Goal: Unclear

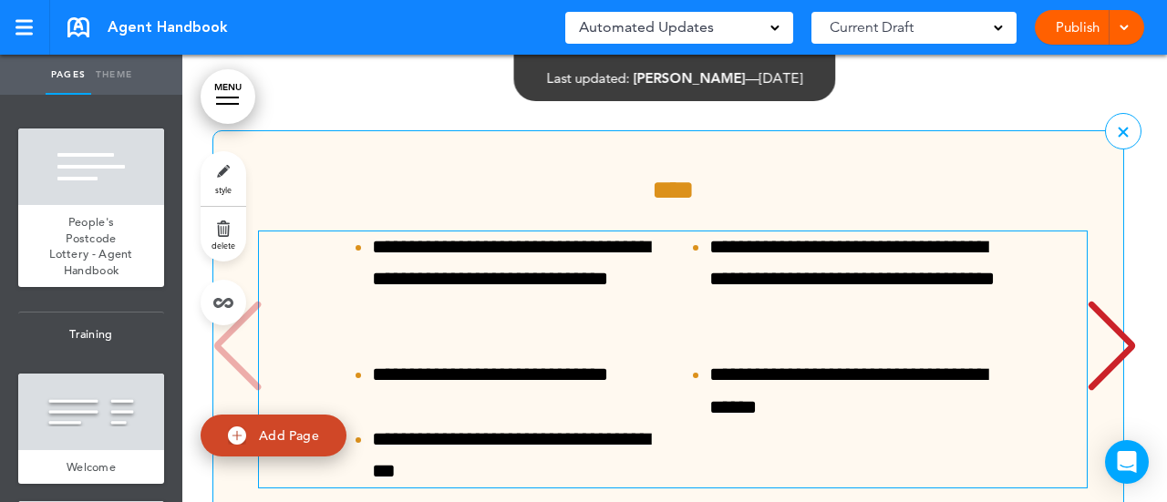
scroll to position [16869, 0]
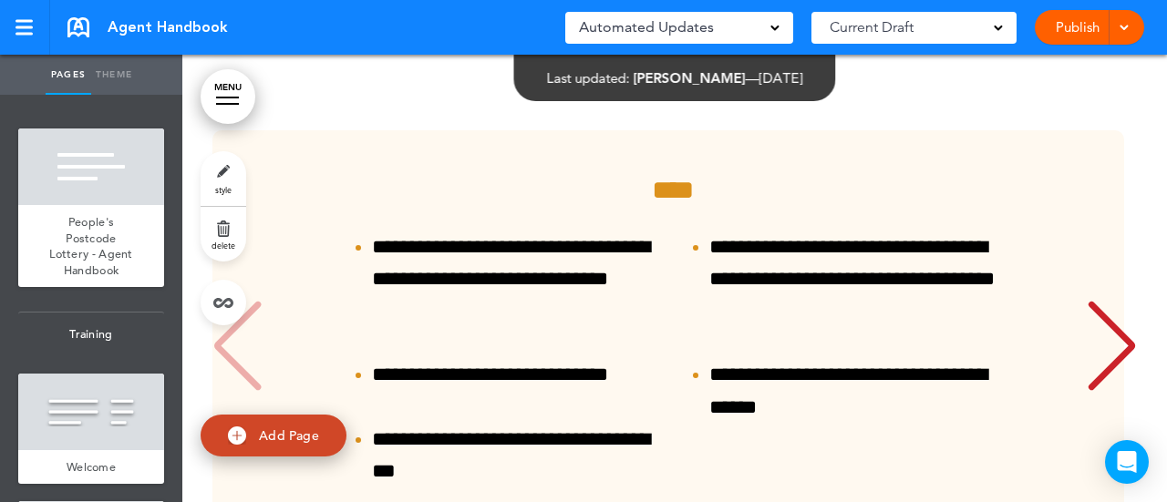
click at [1120, 364] on div "Next slide" at bounding box center [1112, 346] width 56 height 91
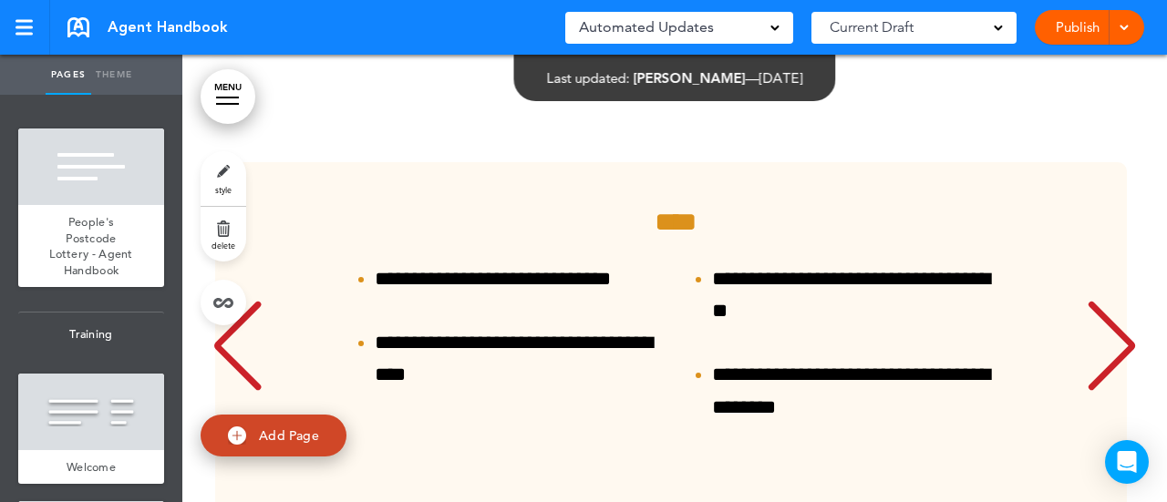
click at [1120, 364] on div "Next slide" at bounding box center [1112, 346] width 56 height 91
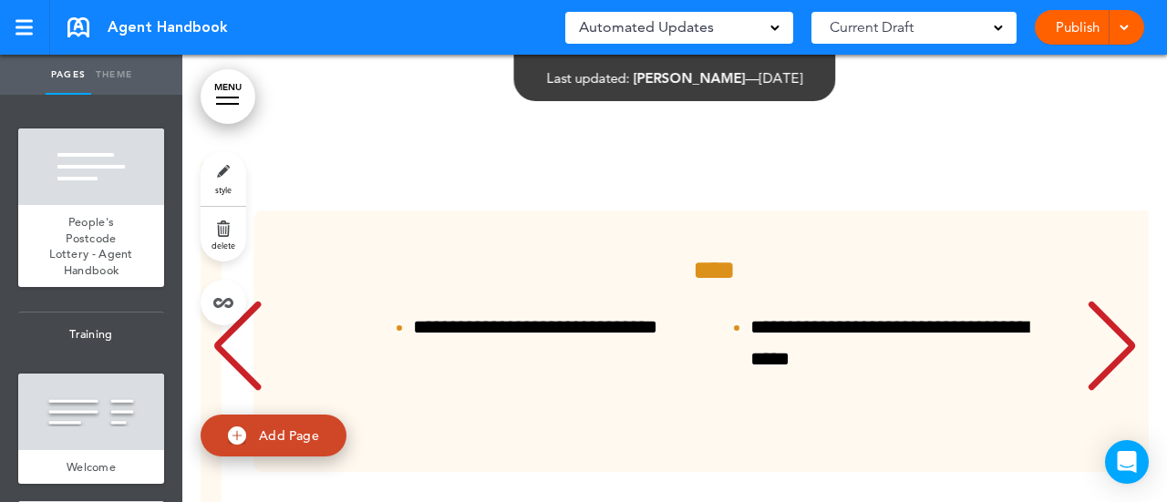
click at [1120, 364] on div "Next slide" at bounding box center [1112, 346] width 56 height 91
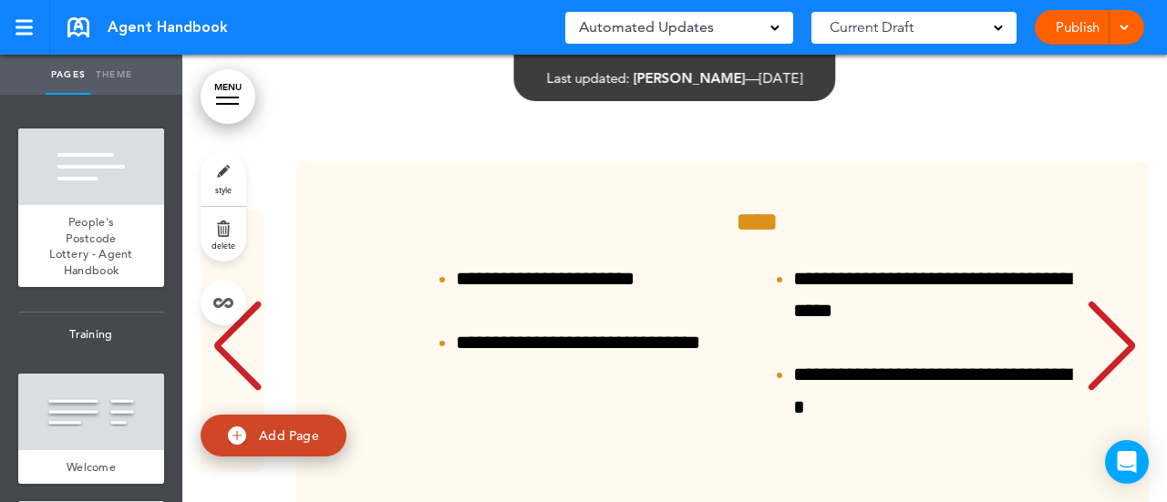
click at [1120, 364] on div "Next slide" at bounding box center [1112, 346] width 56 height 91
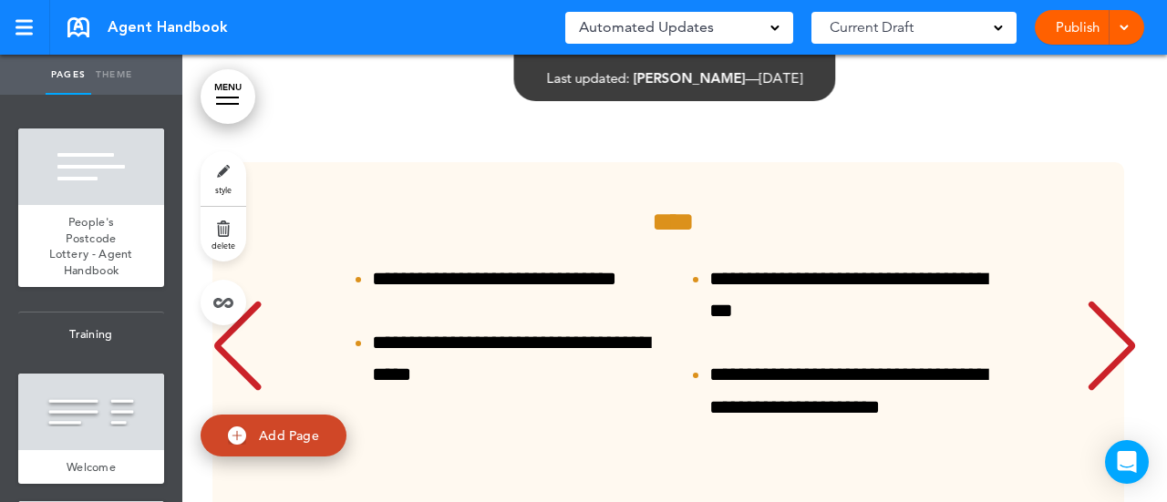
click at [1120, 364] on div "Next slide" at bounding box center [1112, 346] width 56 height 91
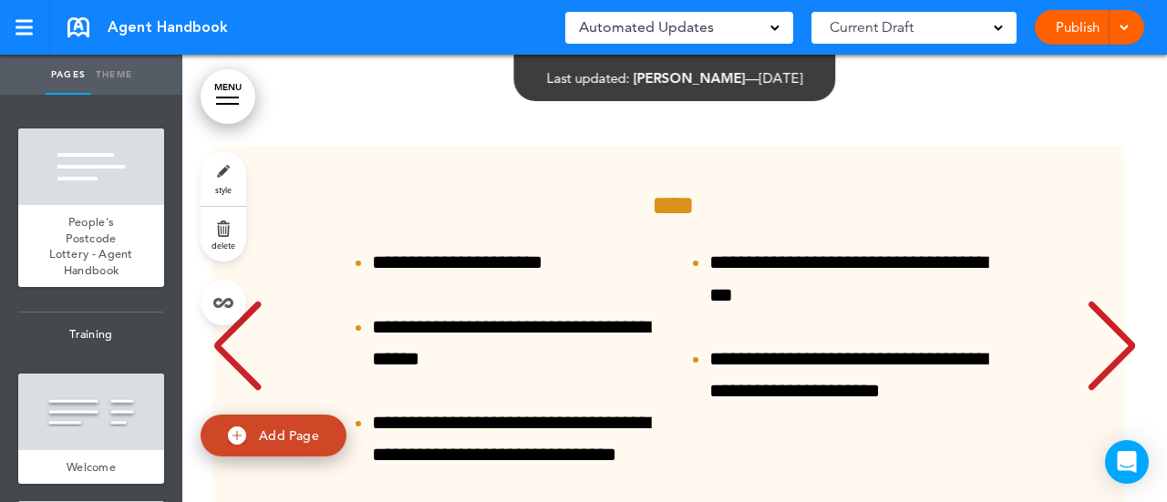
click at [1120, 364] on div "Next slide" at bounding box center [1112, 346] width 56 height 91
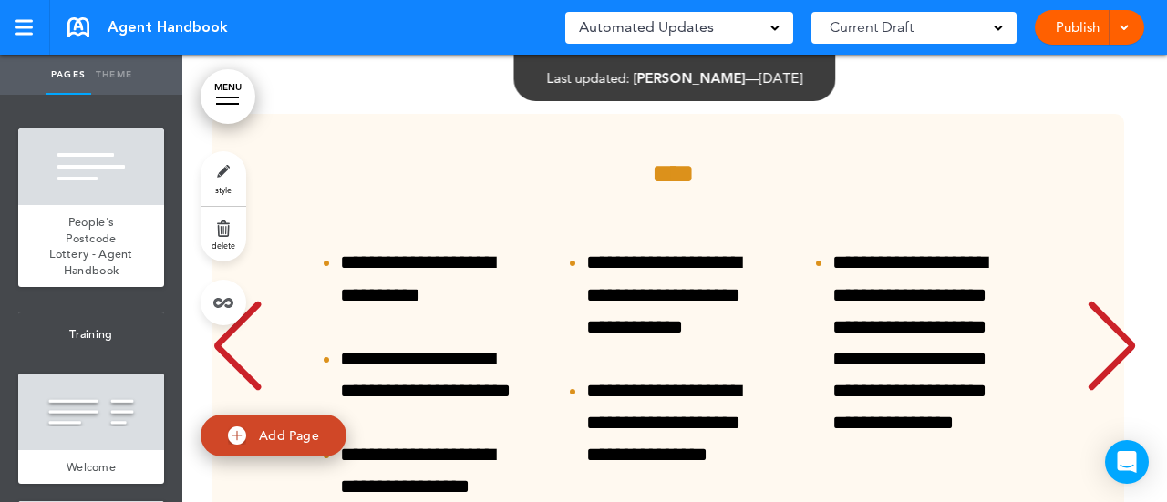
click at [1120, 364] on div "Next slide" at bounding box center [1112, 346] width 56 height 91
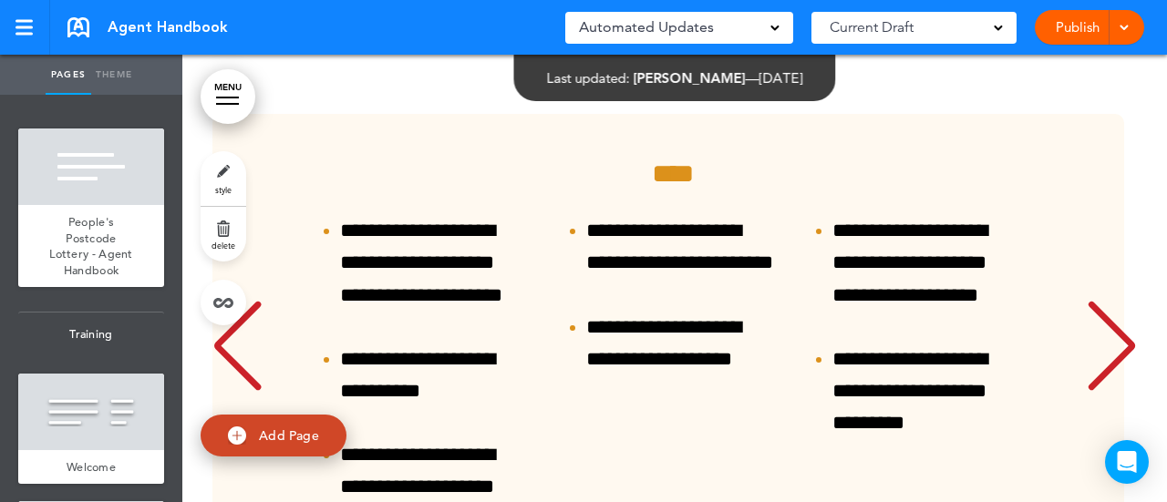
click at [1120, 364] on div "Next slide" at bounding box center [1112, 346] width 56 height 91
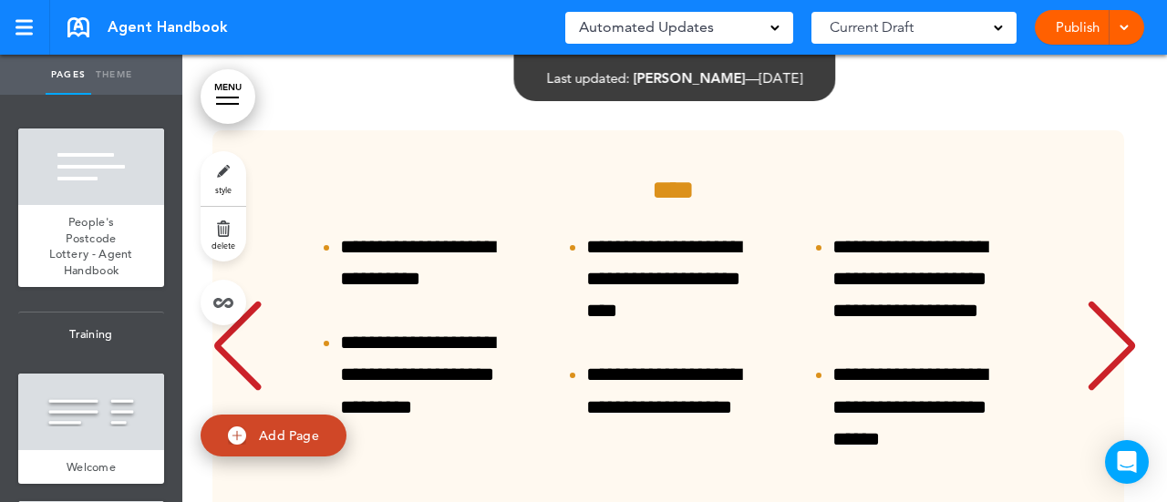
click at [1120, 364] on div "Next slide" at bounding box center [1112, 346] width 56 height 91
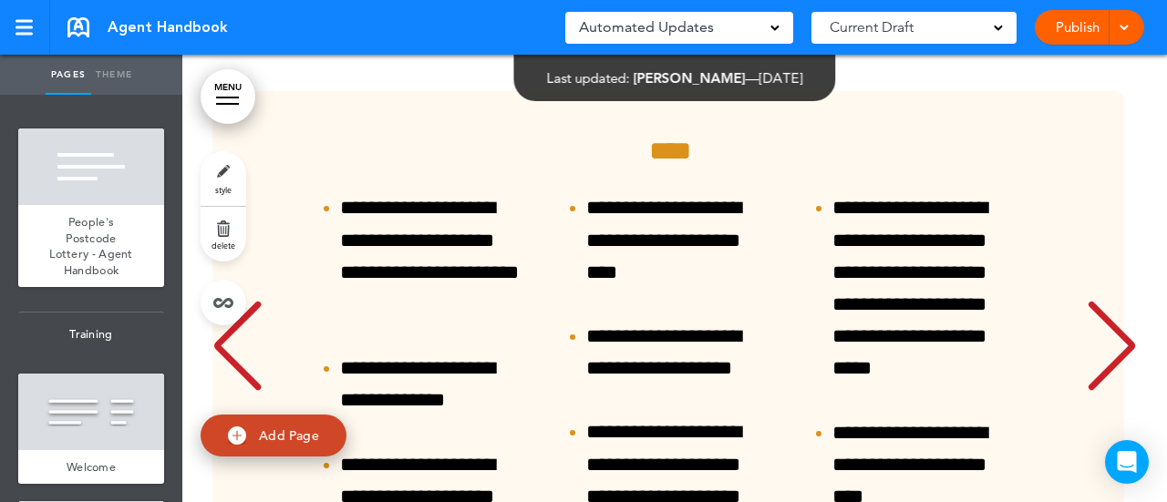
click at [1120, 364] on div "Next slide" at bounding box center [1112, 346] width 56 height 91
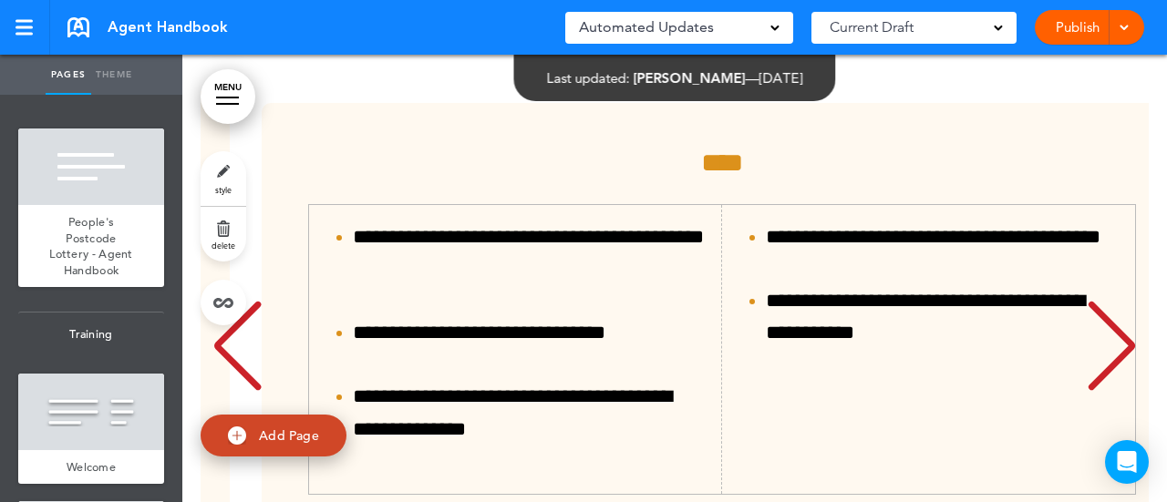
click at [1120, 364] on div "Next slide" at bounding box center [1112, 346] width 56 height 91
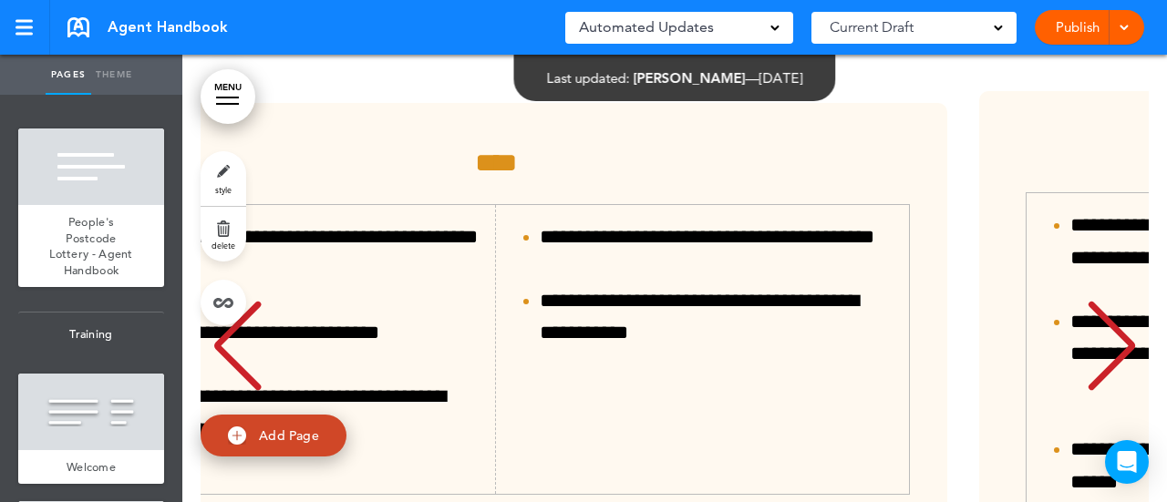
click at [1120, 364] on div "Next slide" at bounding box center [1112, 346] width 56 height 91
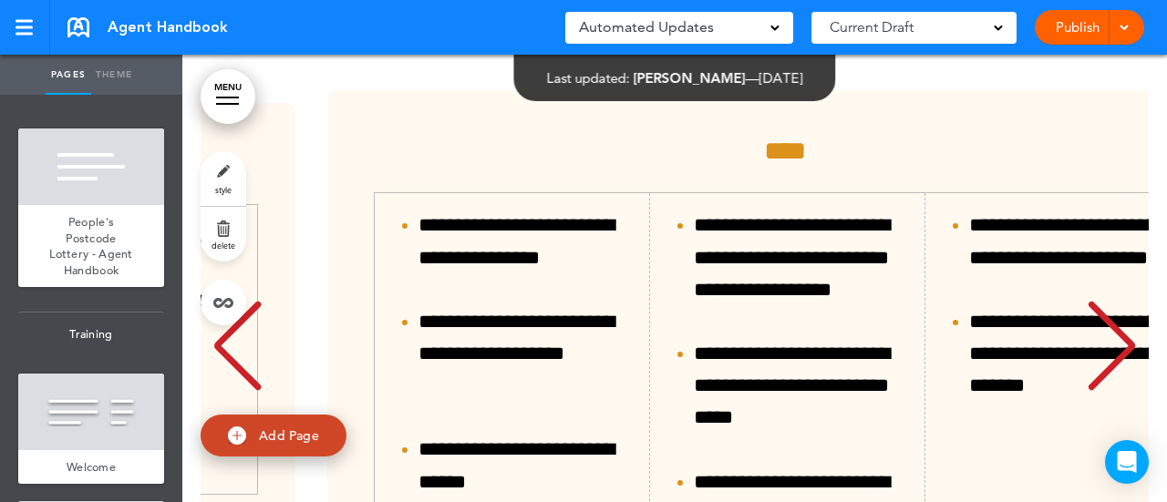
click at [1120, 364] on div "Next slide" at bounding box center [1112, 346] width 56 height 91
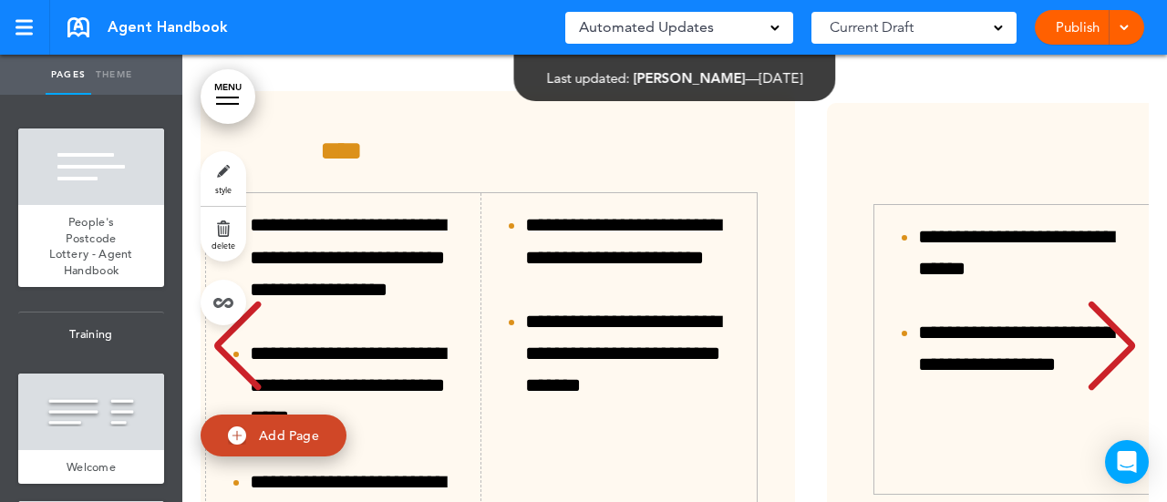
click at [1120, 364] on div "Next slide" at bounding box center [1112, 346] width 56 height 91
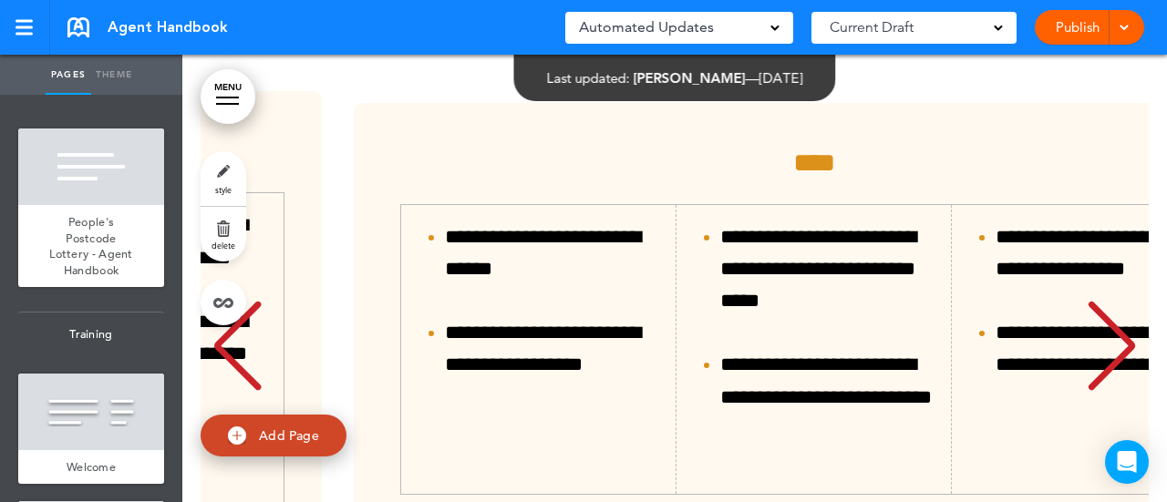
click at [1120, 364] on div "Next slide" at bounding box center [1112, 346] width 56 height 91
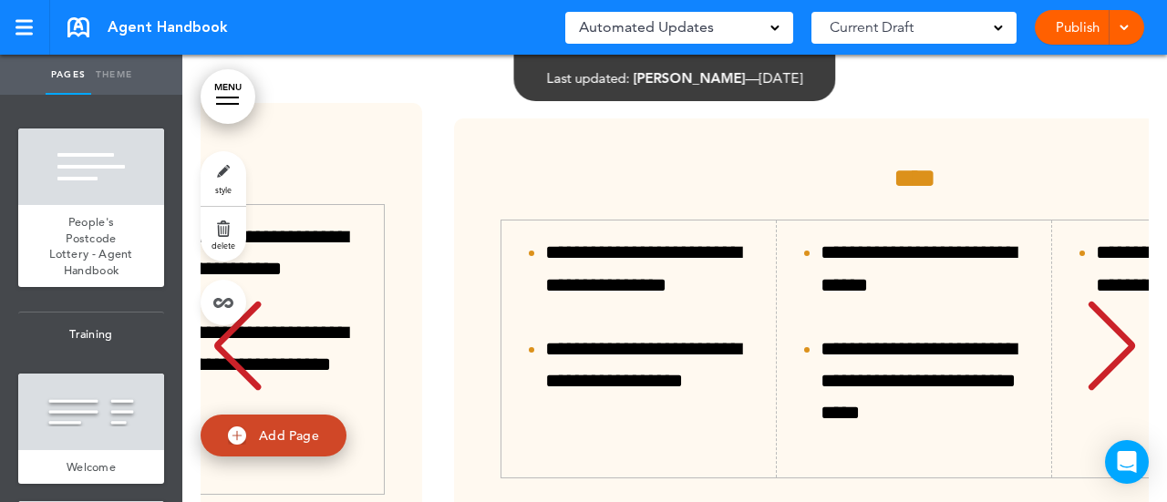
click at [1120, 364] on div "Next slide" at bounding box center [1112, 346] width 56 height 91
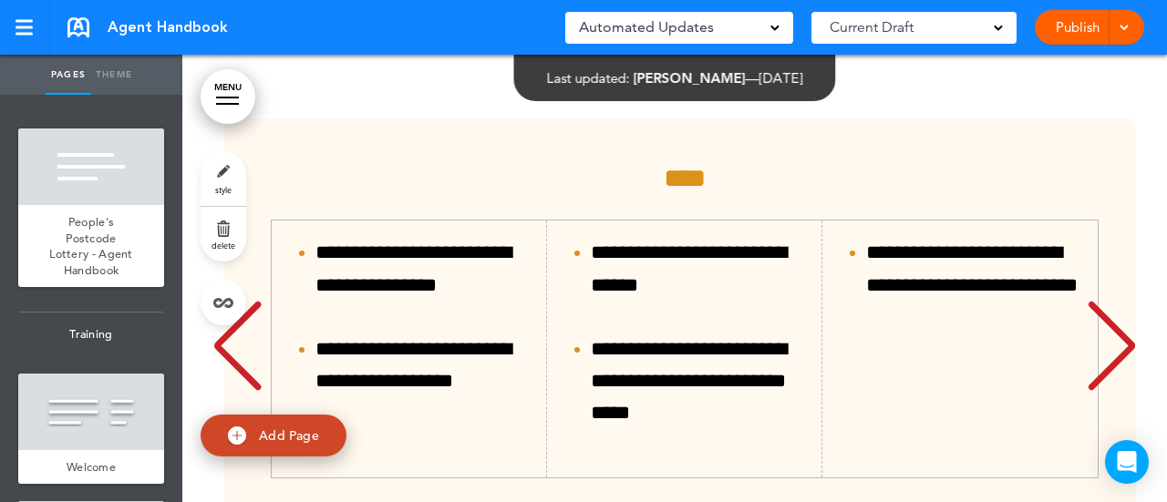
click at [1120, 364] on div "Next slide" at bounding box center [1112, 346] width 56 height 91
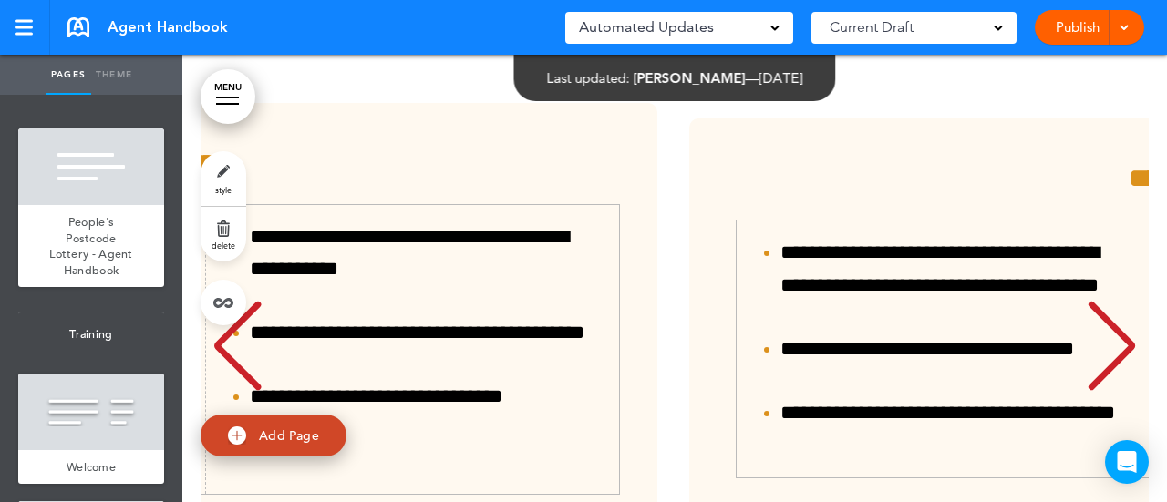
click at [1120, 364] on div "Next slide" at bounding box center [1112, 346] width 56 height 91
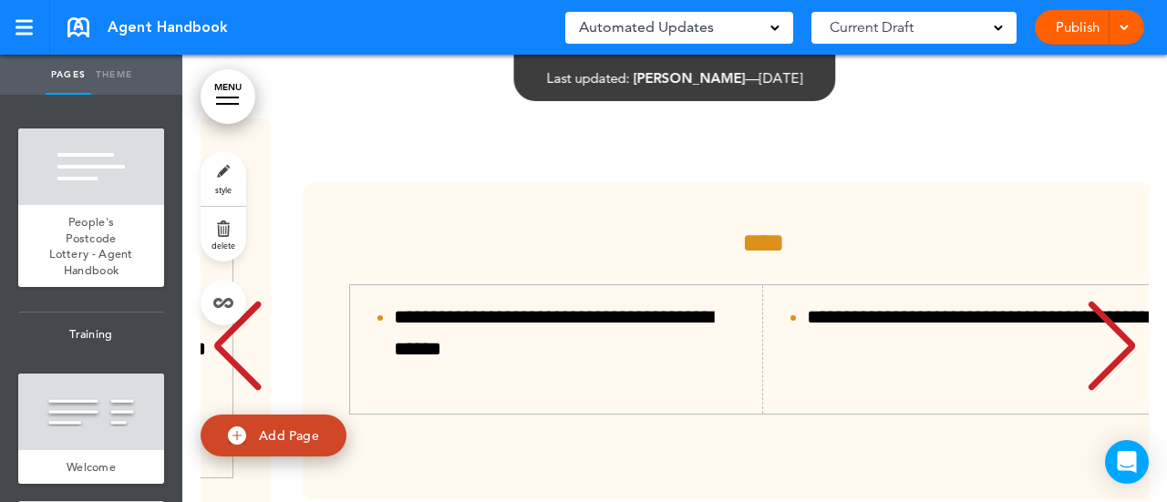
click at [1120, 364] on div "Next slide" at bounding box center [1112, 346] width 56 height 91
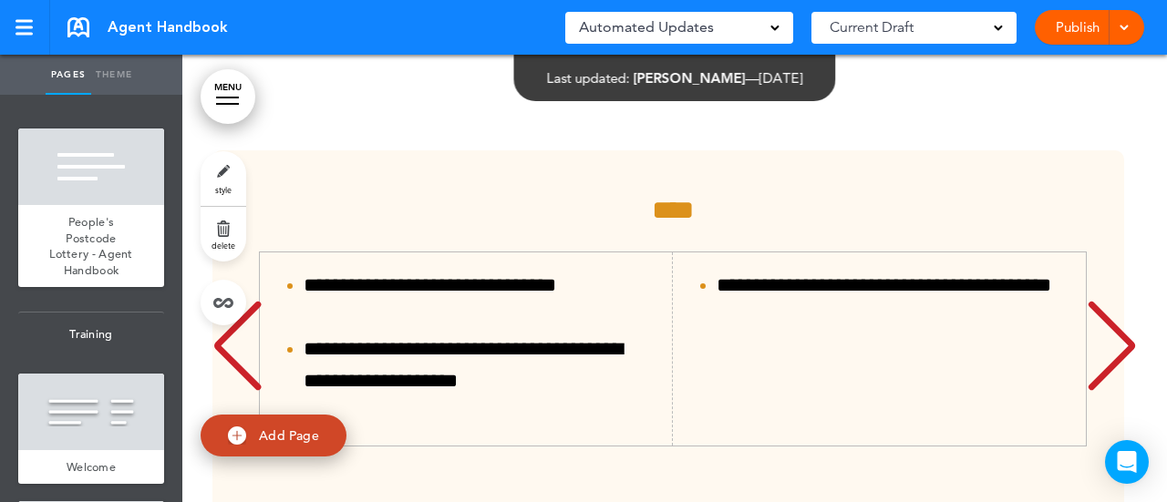
click at [1120, 364] on div "Next slide" at bounding box center [1112, 346] width 56 height 91
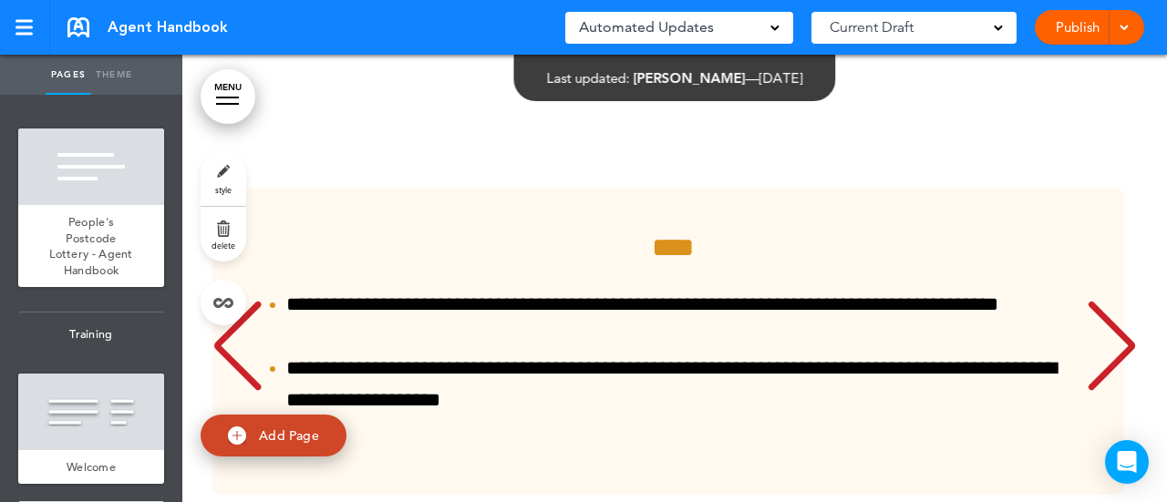
click at [1120, 364] on div "Next slide" at bounding box center [1112, 346] width 56 height 91
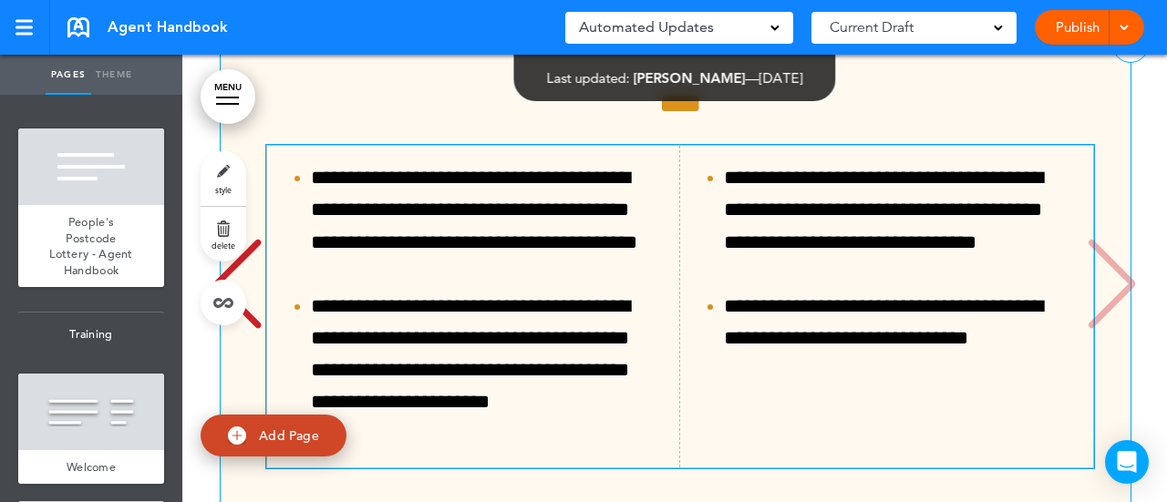
scroll to position [16960, 0]
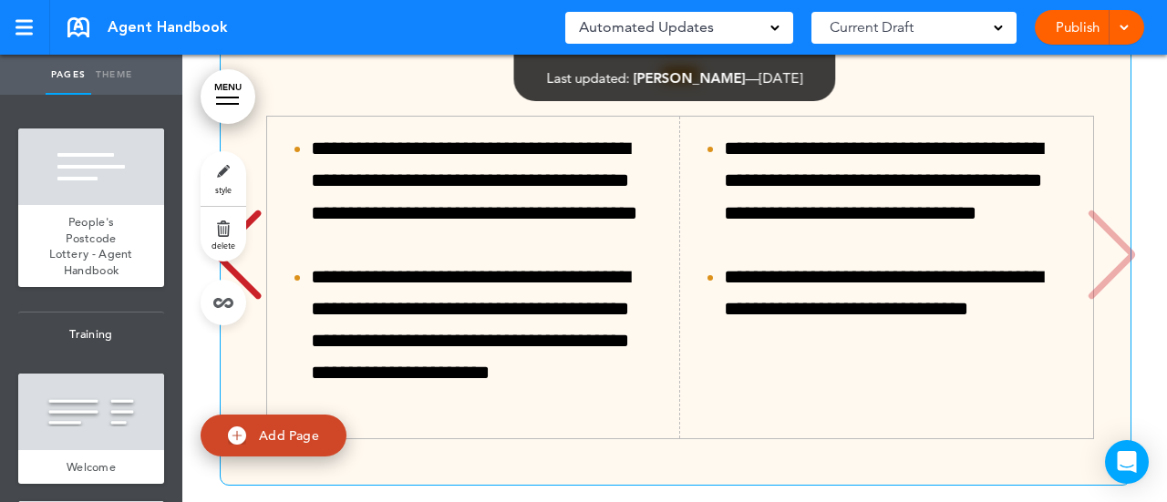
click at [1115, 274] on div "**********" at bounding box center [676, 250] width 912 height 471
